Goal: Information Seeking & Learning: Understand process/instructions

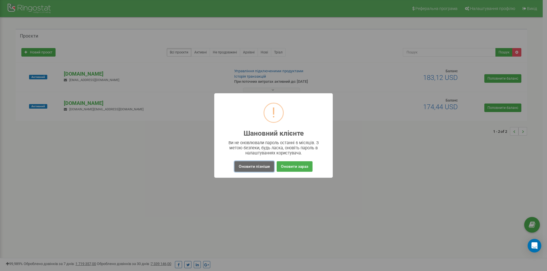
click at [258, 167] on button "Оновити пізніше" at bounding box center [254, 166] width 40 height 11
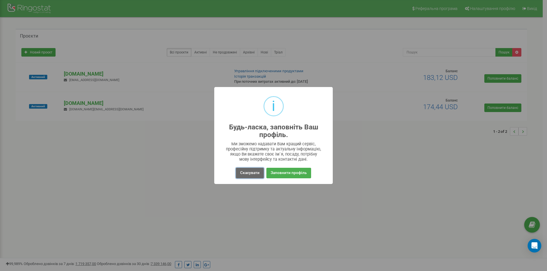
drag, startPoint x: 251, startPoint y: 171, endPoint x: 129, endPoint y: 144, distance: 125.4
click at [251, 171] on button "Скасувати" at bounding box center [250, 173] width 28 height 11
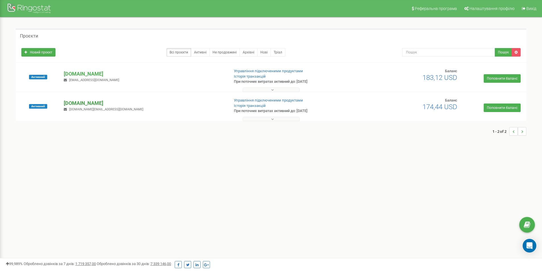
click at [87, 103] on p "[DOMAIN_NAME]" at bounding box center [144, 103] width 161 height 7
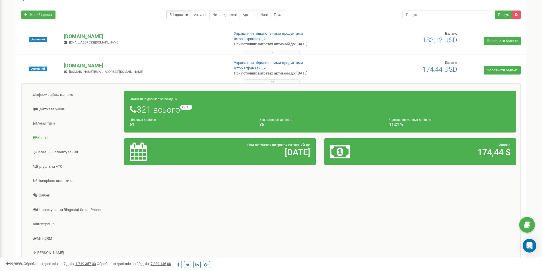
scroll to position [57, 0]
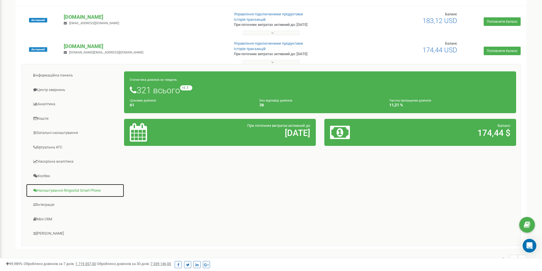
click at [60, 192] on link "Налаштування Ringostat Smart Phone" at bounding box center [75, 191] width 98 height 14
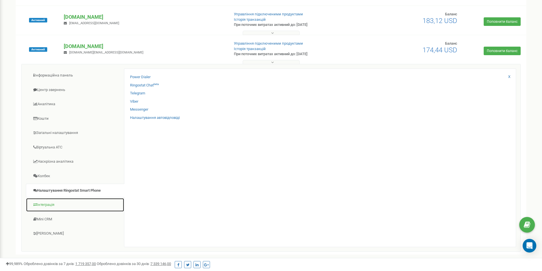
click at [53, 203] on link "Інтеграція" at bounding box center [75, 205] width 98 height 14
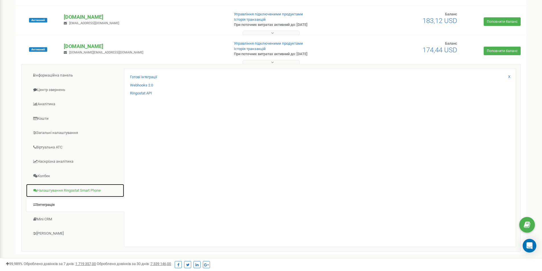
click at [59, 194] on link "Налаштування Ringostat Smart Phone" at bounding box center [75, 191] width 98 height 14
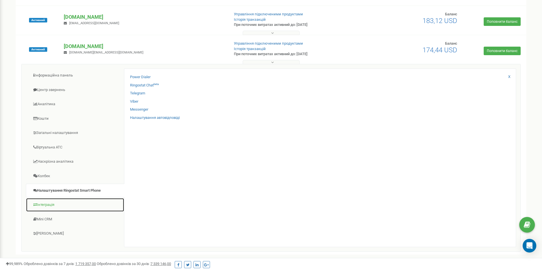
click at [50, 206] on link "Інтеграція" at bounding box center [75, 205] width 98 height 14
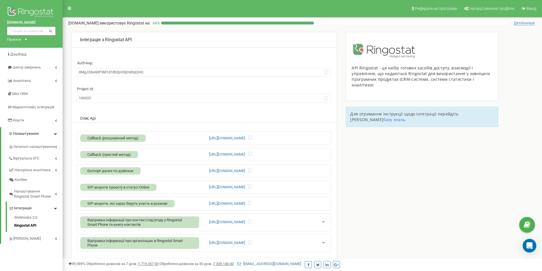
scroll to position [28, 0]
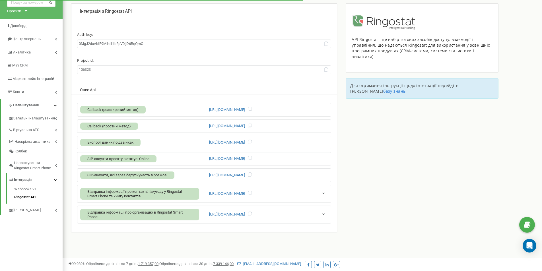
click at [326, 195] on button "button" at bounding box center [324, 194] width 9 height 6
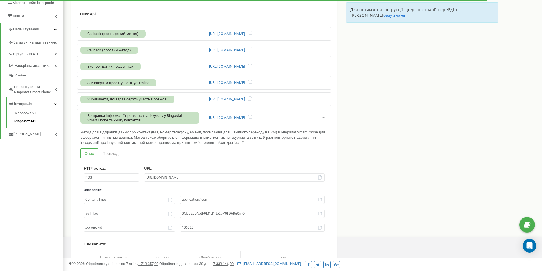
scroll to position [114, 0]
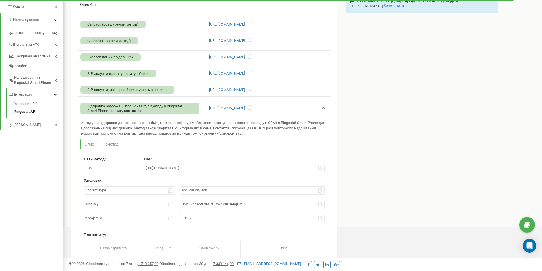
click at [110, 147] on link "Приклад" at bounding box center [110, 144] width 24 height 10
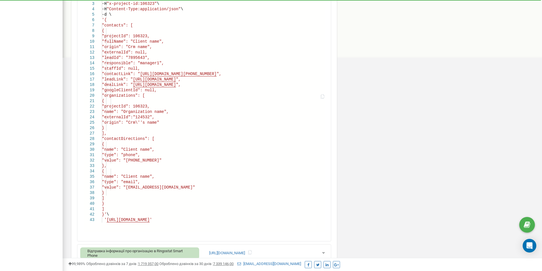
scroll to position [187, 0]
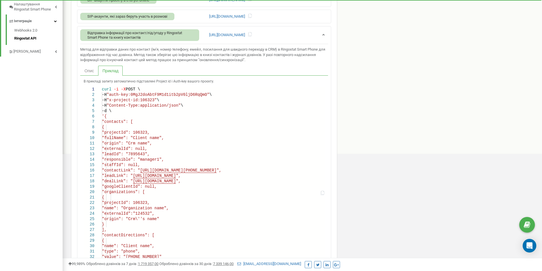
click at [91, 68] on link "Опис" at bounding box center [89, 71] width 18 height 10
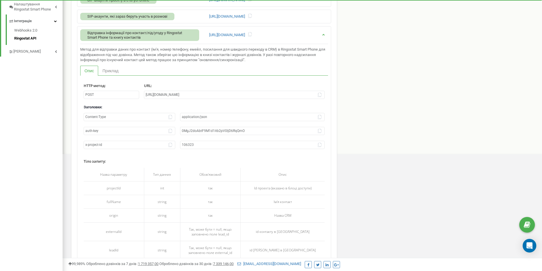
click at [324, 35] on icon "button" at bounding box center [324, 34] width 4 height 4
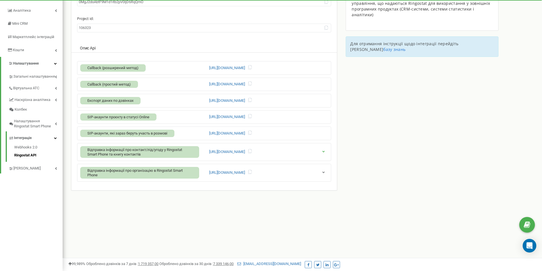
scroll to position [70, 0]
click at [26, 148] on link "Webhooks 2.0" at bounding box center [38, 148] width 48 height 7
